Goal: Task Accomplishment & Management: Use online tool/utility

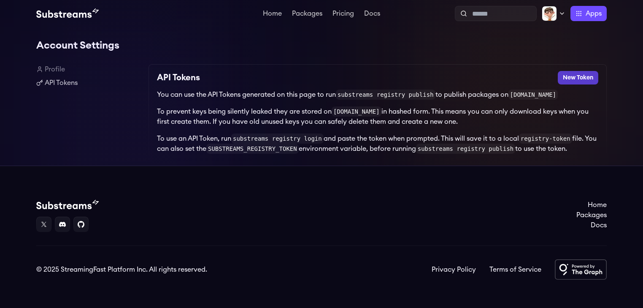
click at [586, 79] on button "New Token" at bounding box center [578, 78] width 41 height 14
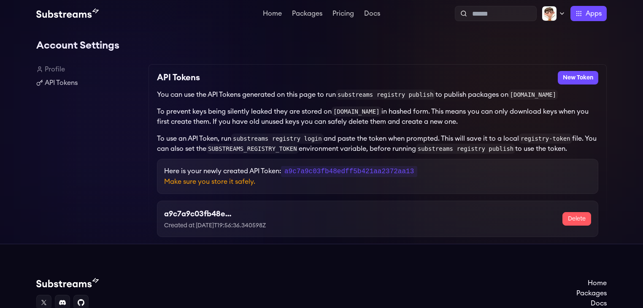
click at [367, 170] on code "a9c7a9c03fb48edff5b421aa2372aa13" at bounding box center [349, 171] width 136 height 11
copy code "a9c7a9c03fb48edff5b421aa2372aa13"
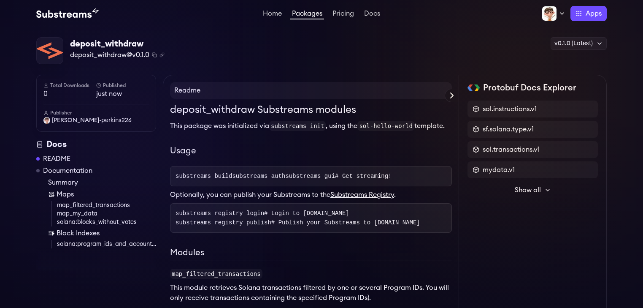
click at [540, 193] on span "Show all" at bounding box center [528, 190] width 26 height 10
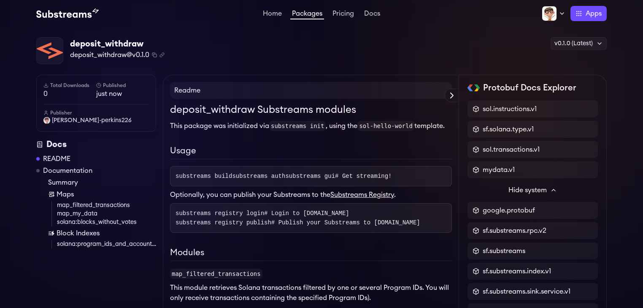
click at [540, 193] on span "Hide system" at bounding box center [528, 190] width 38 height 10
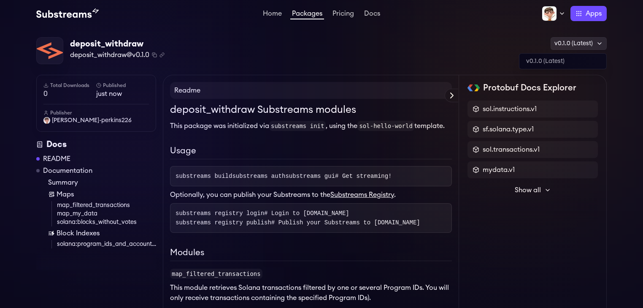
click at [600, 44] on icon at bounding box center [599, 44] width 3 height 2
click at [347, 49] on div "deposit_withdraw deposit_withdraw@v0.1.0 Copied! Copied! v0.1.0 (Latest) v0.1.0…" at bounding box center [321, 50] width 571 height 27
